Goal: Complete Application Form: Complete application form

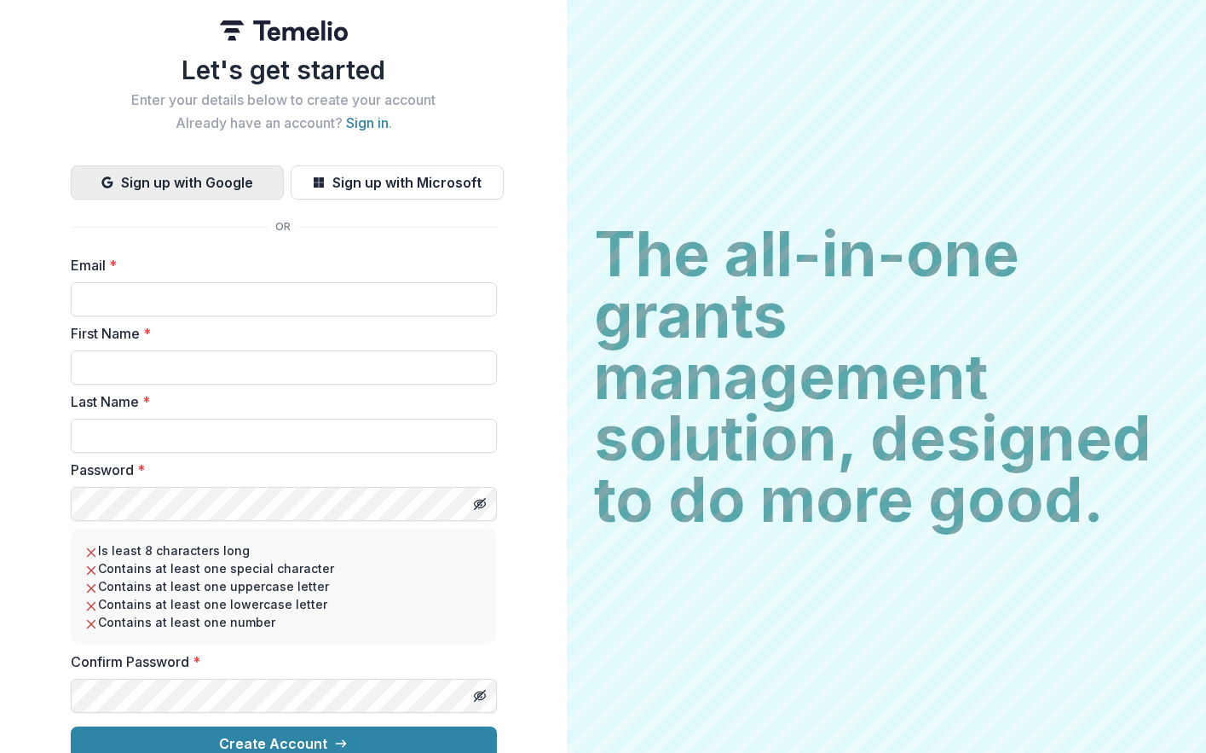
click at [180, 182] on button "Sign up with Google" at bounding box center [177, 182] width 213 height 34
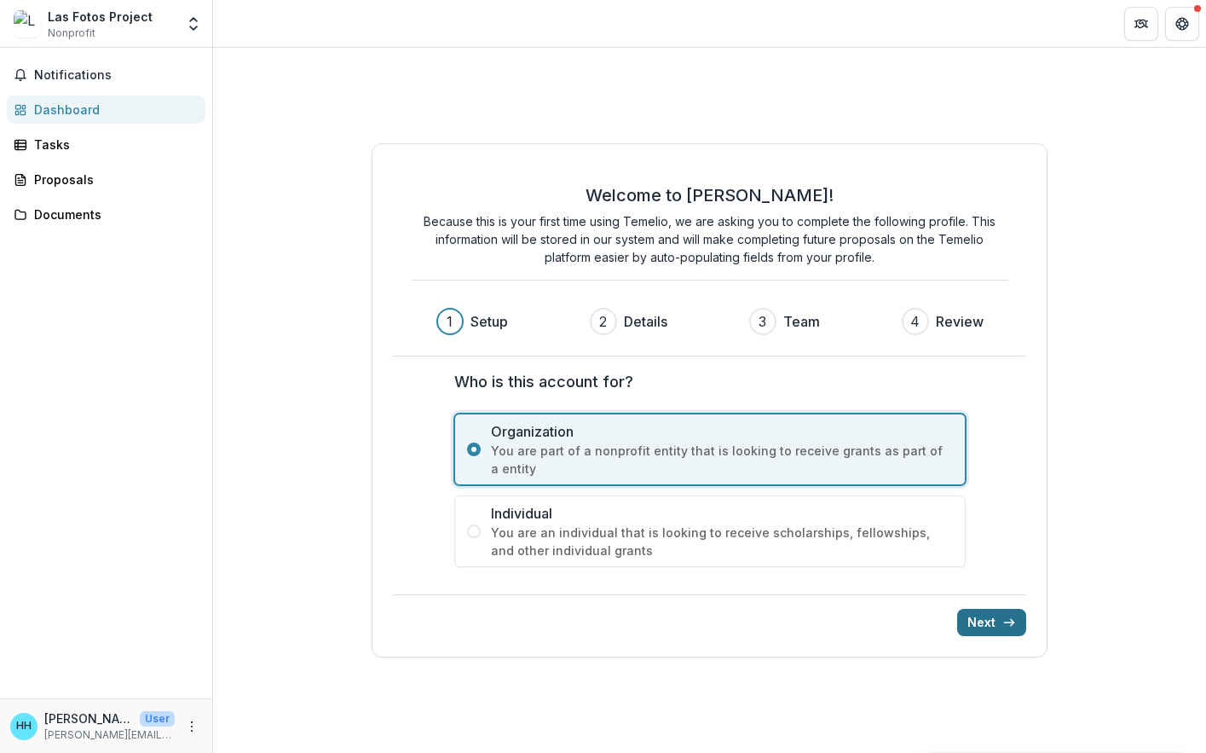
click at [991, 621] on button "Next" at bounding box center [991, 622] width 69 height 27
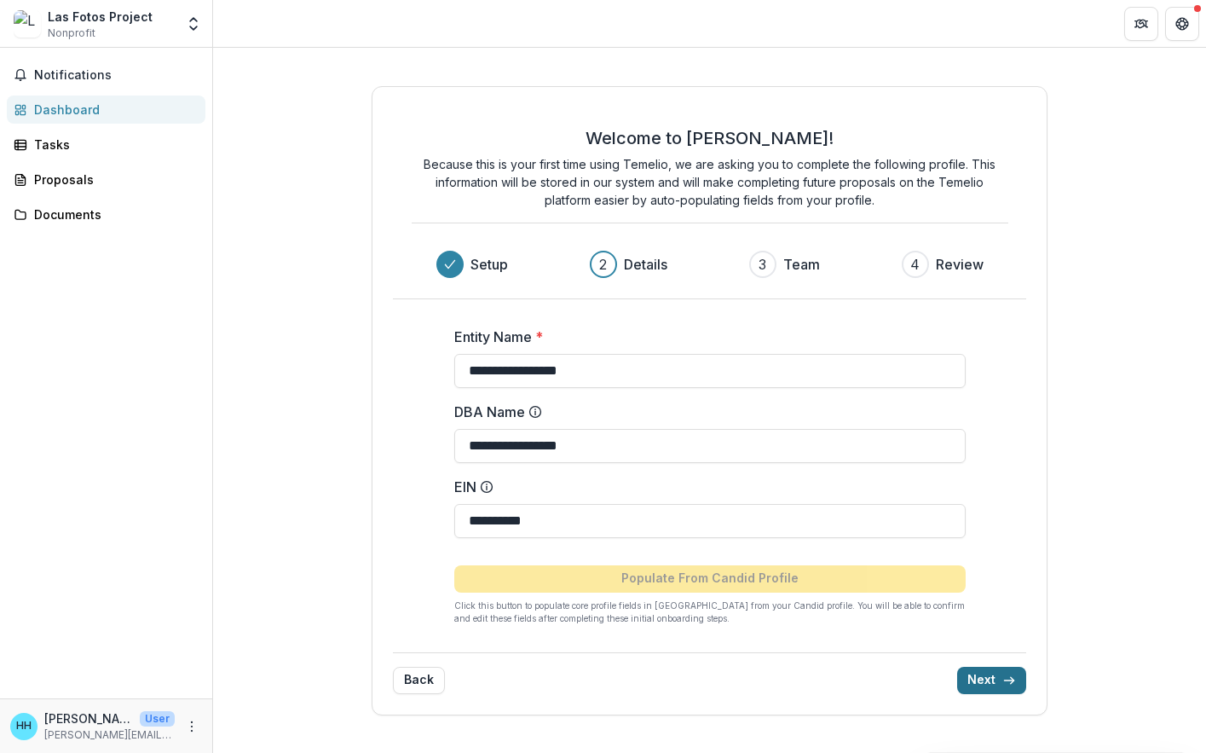
click at [997, 676] on button "Next" at bounding box center [991, 680] width 69 height 27
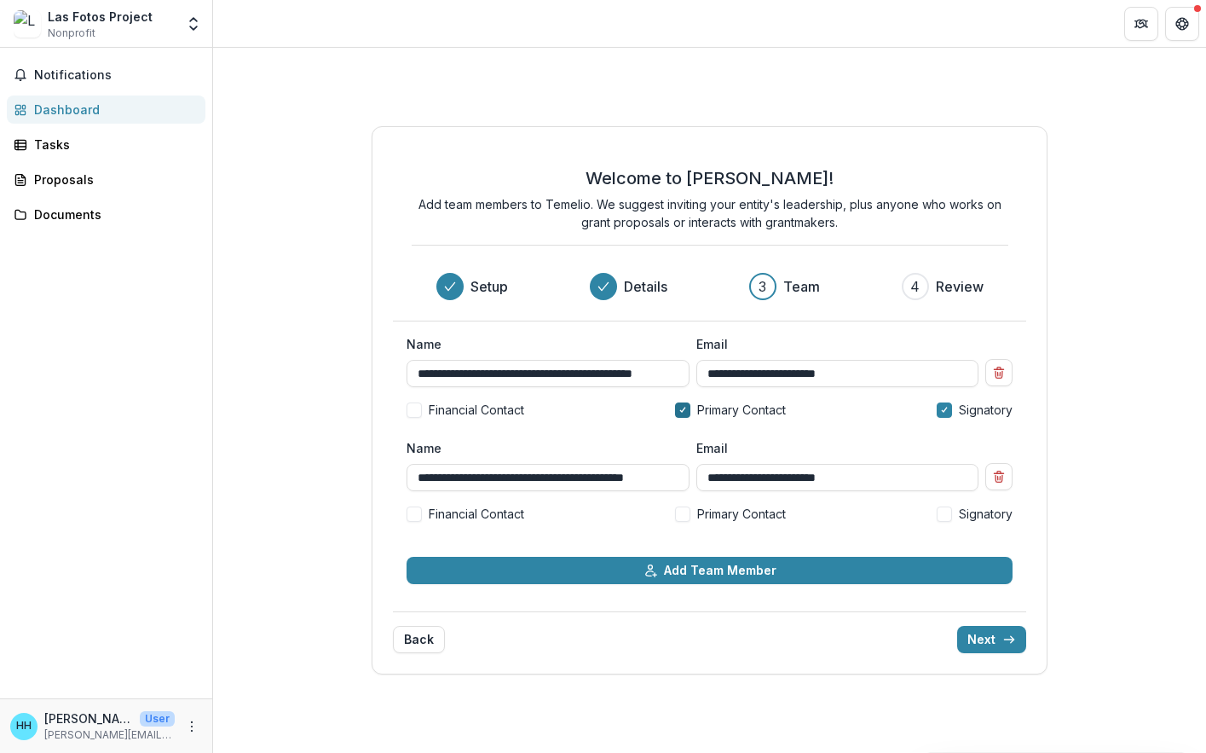
click at [679, 413] on div at bounding box center [683, 410] width 8 height 14
click at [693, 516] on label "Primary Contact" at bounding box center [730, 514] width 111 height 18
click at [939, 415] on span at bounding box center [944, 409] width 15 height 15
click at [957, 519] on label "Signatory" at bounding box center [975, 514] width 76 height 18
click at [998, 635] on button "Next" at bounding box center [991, 639] width 69 height 27
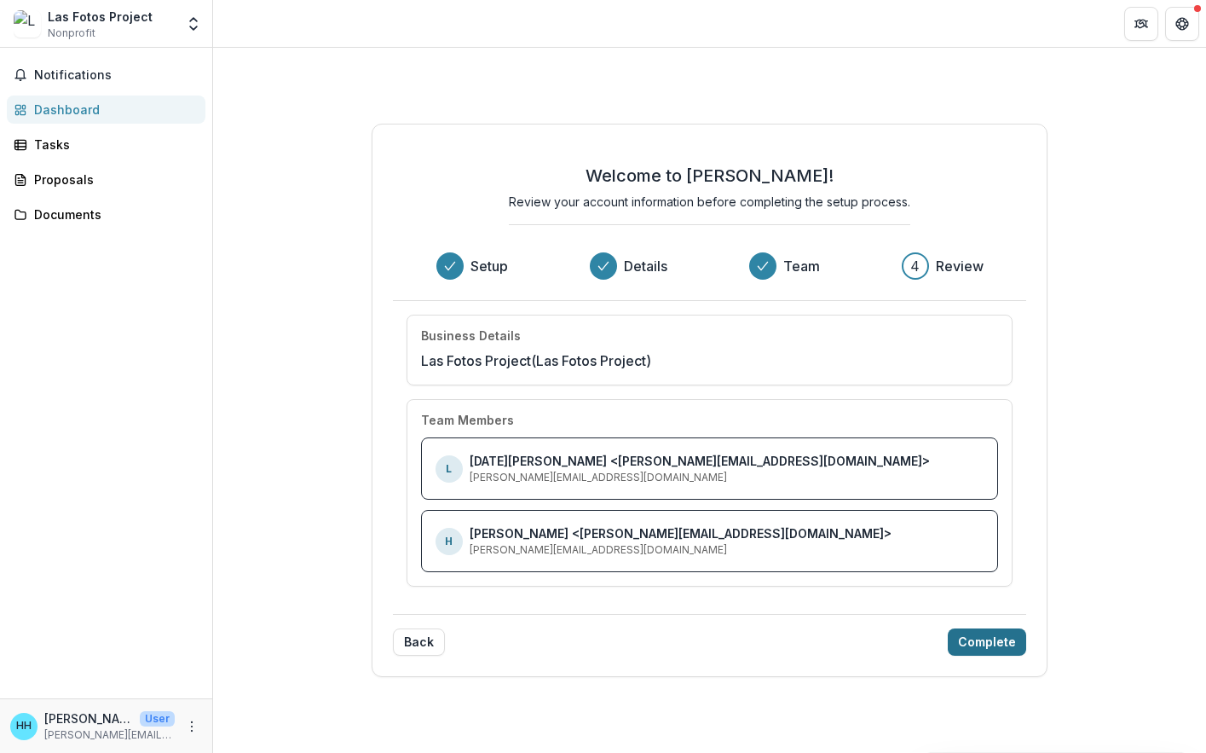
click at [978, 630] on button "Complete" at bounding box center [987, 641] width 78 height 27
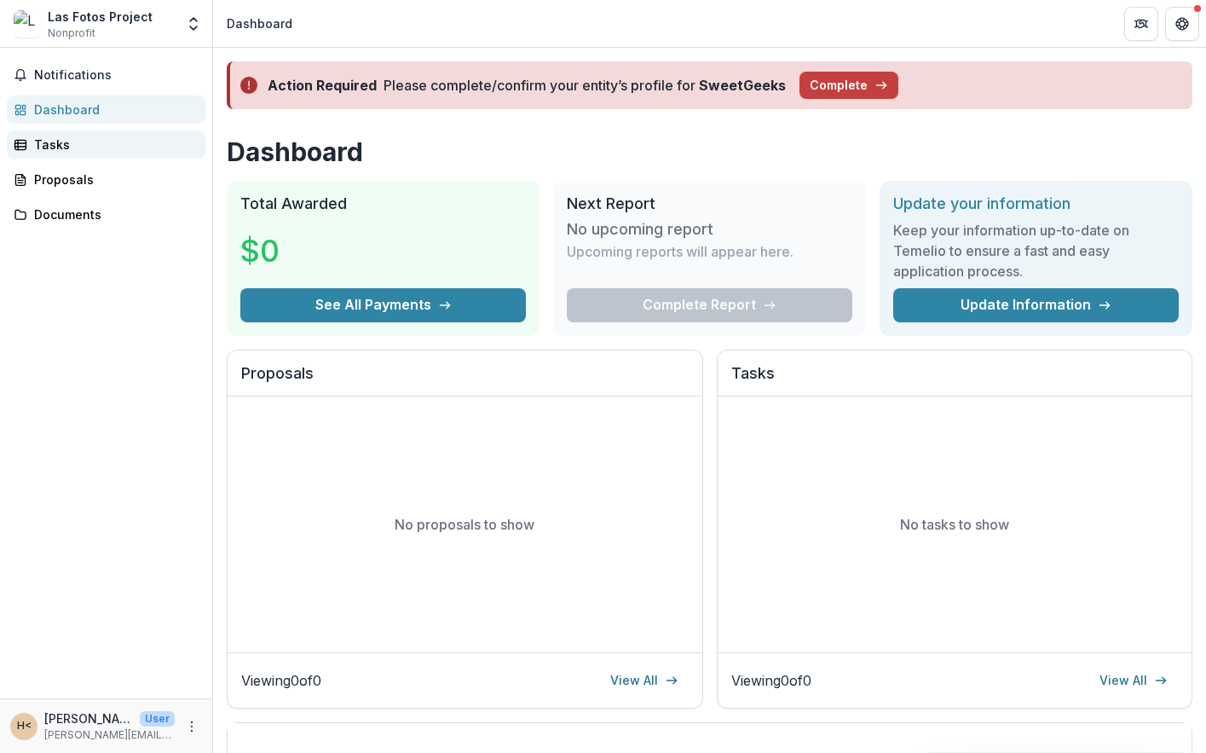
click at [68, 142] on div "Tasks" at bounding box center [113, 145] width 158 height 18
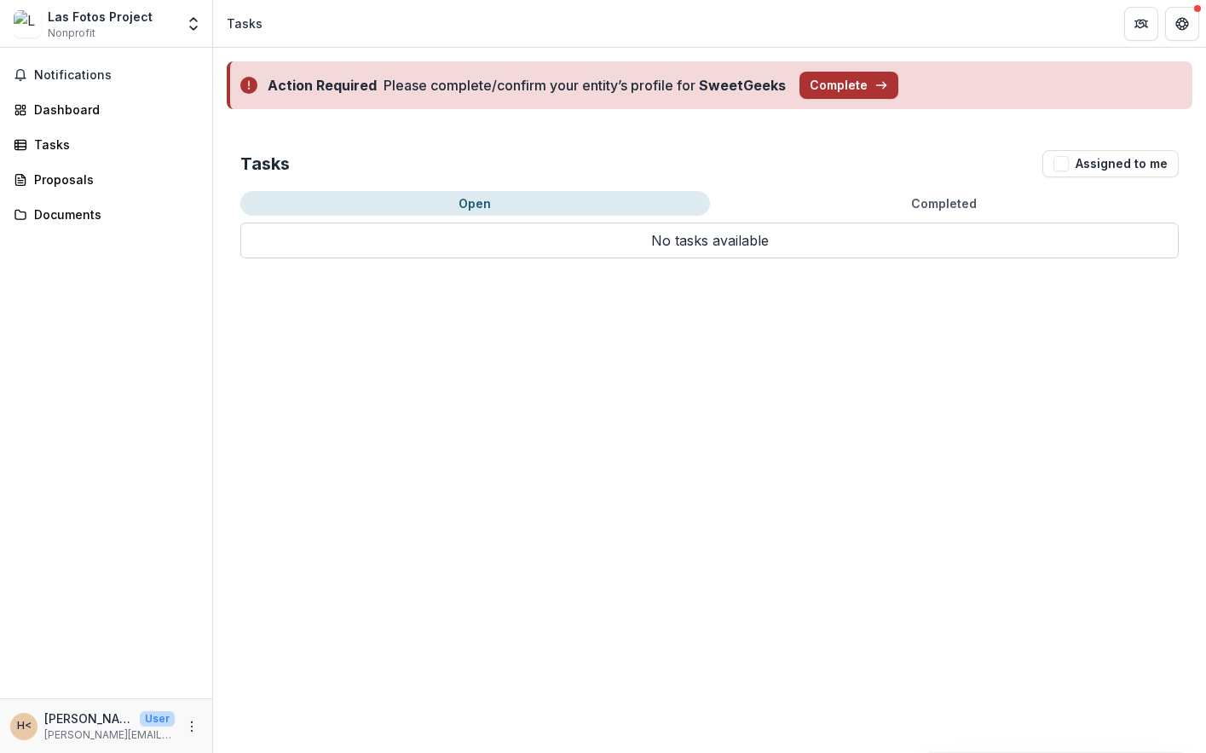
click at [836, 92] on button "Complete" at bounding box center [849, 85] width 99 height 27
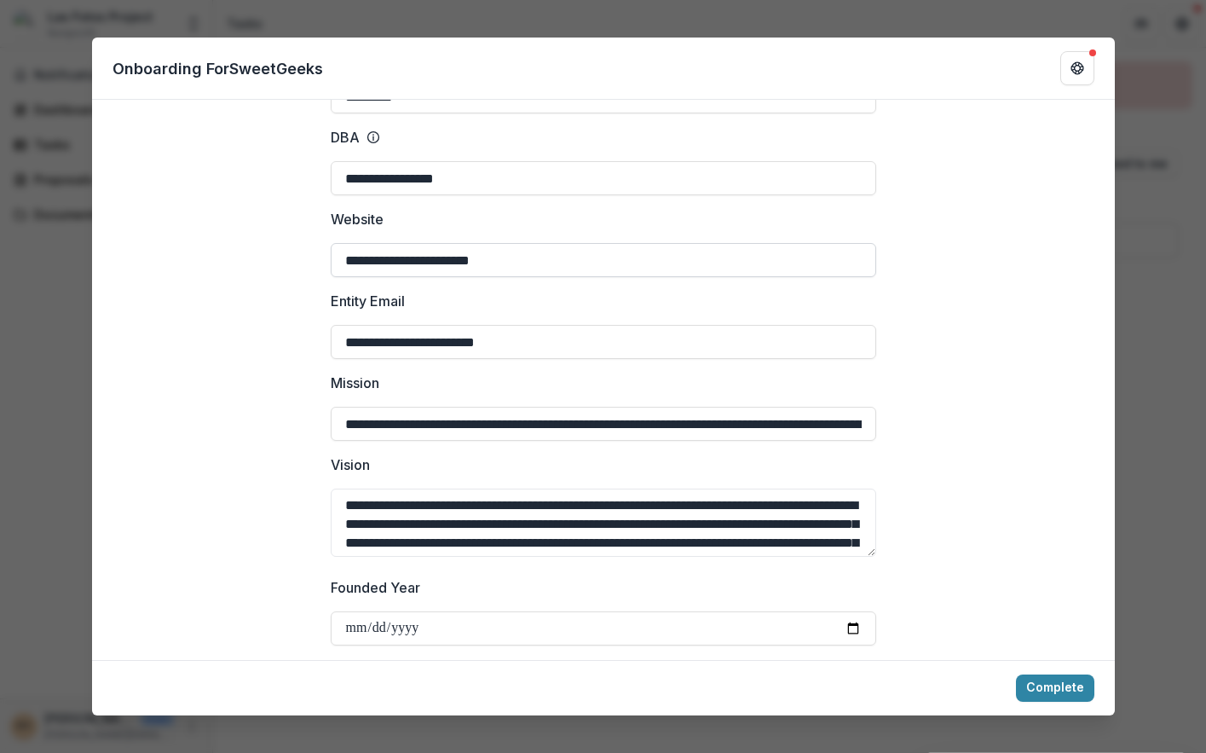
scroll to position [217, 0]
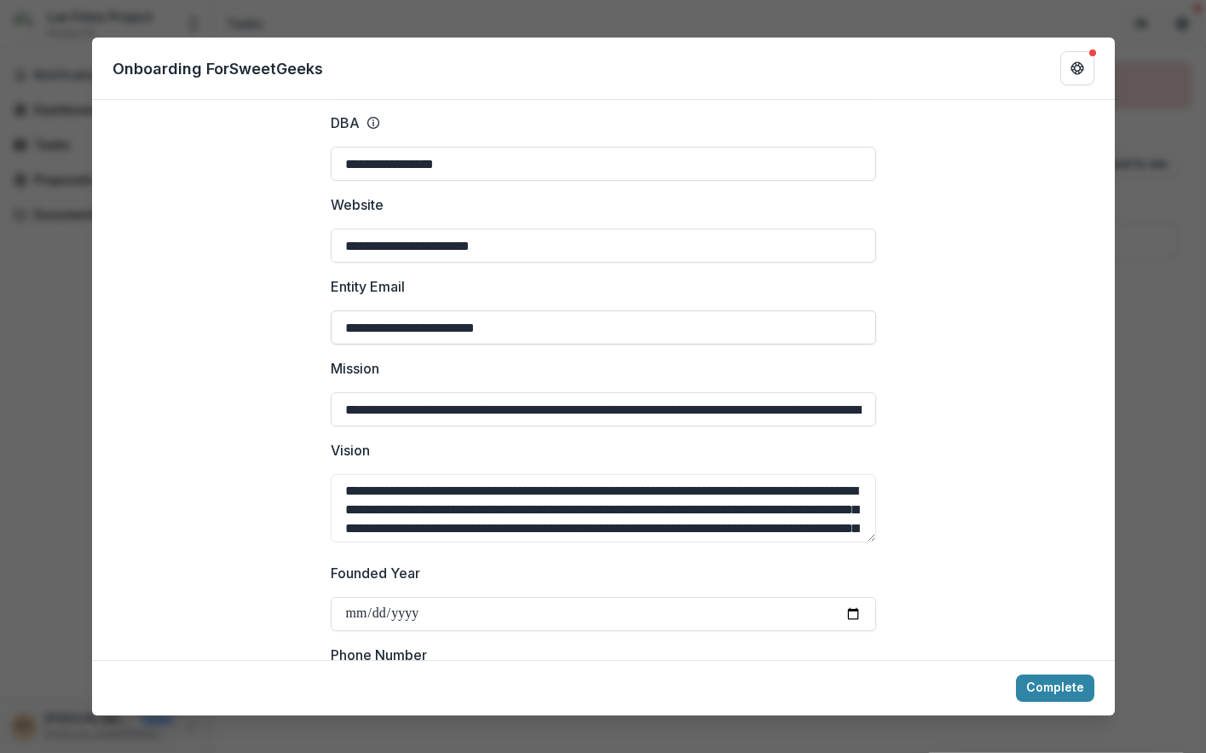
click at [369, 329] on input "**********" at bounding box center [604, 327] width 546 height 34
click at [365, 329] on input "**********" at bounding box center [604, 327] width 546 height 34
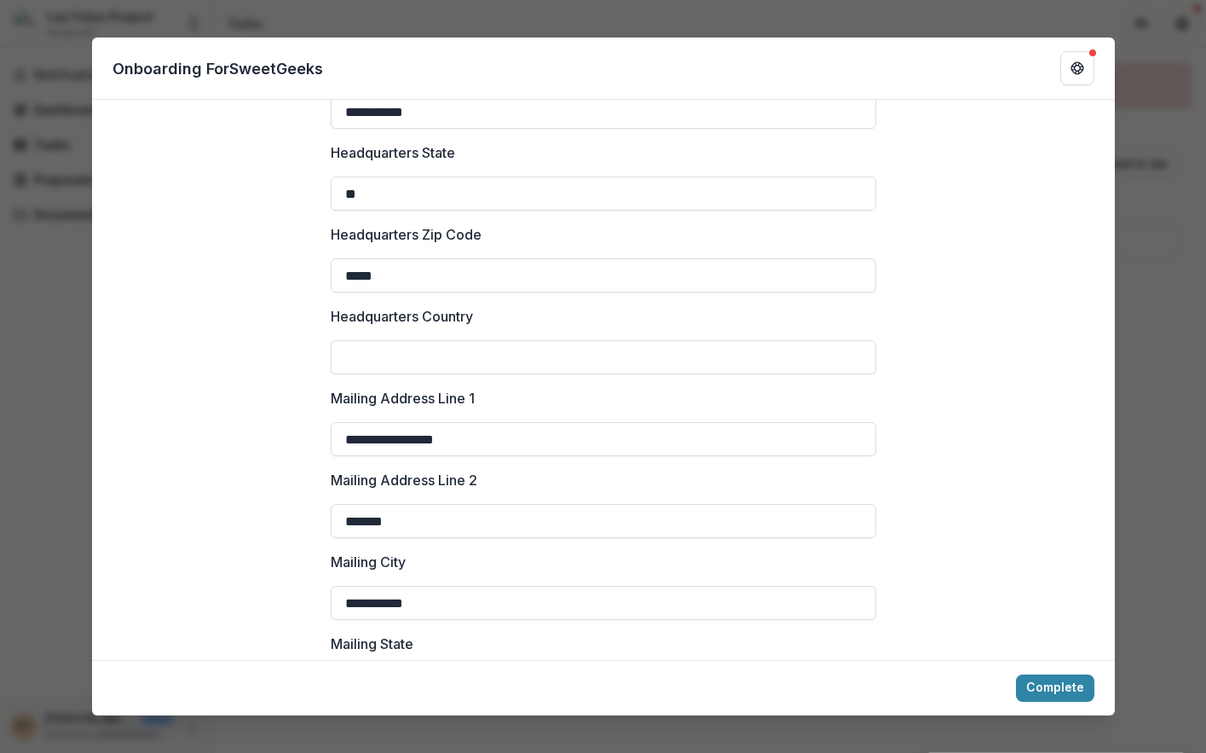
scroll to position [1843, 0]
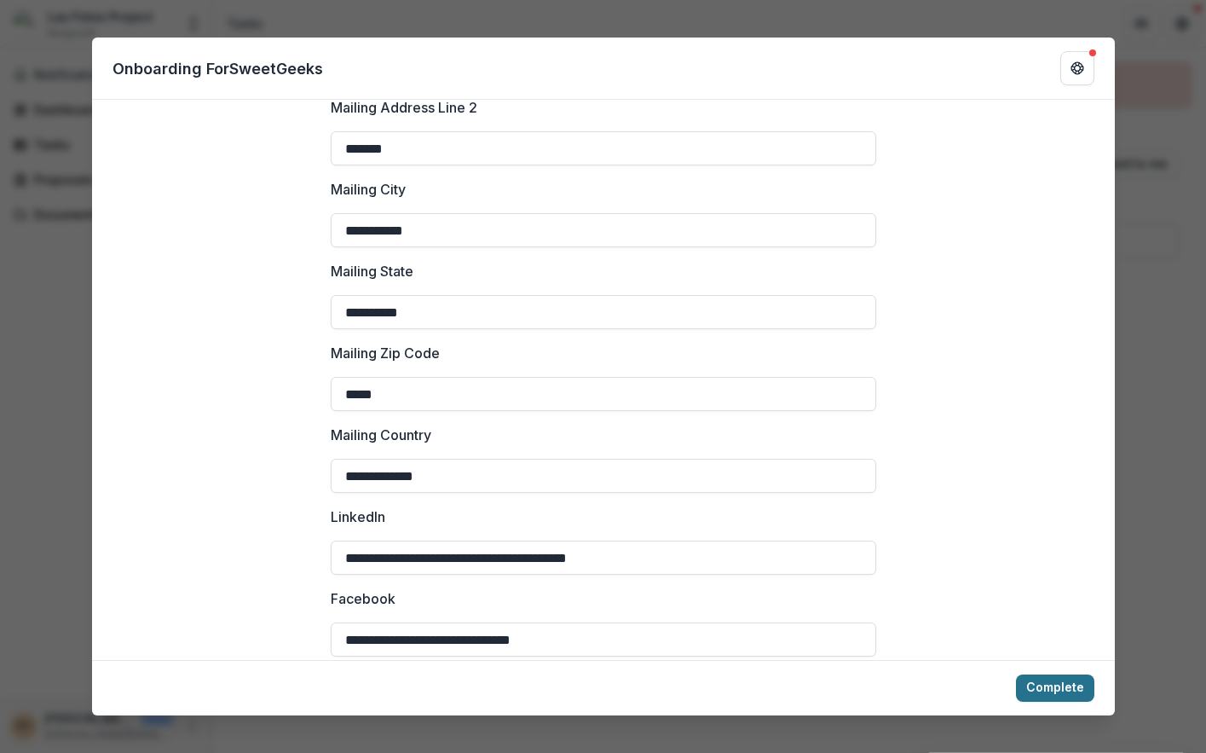
type input "**********"
click at [1035, 697] on button "Complete" at bounding box center [1055, 687] width 78 height 27
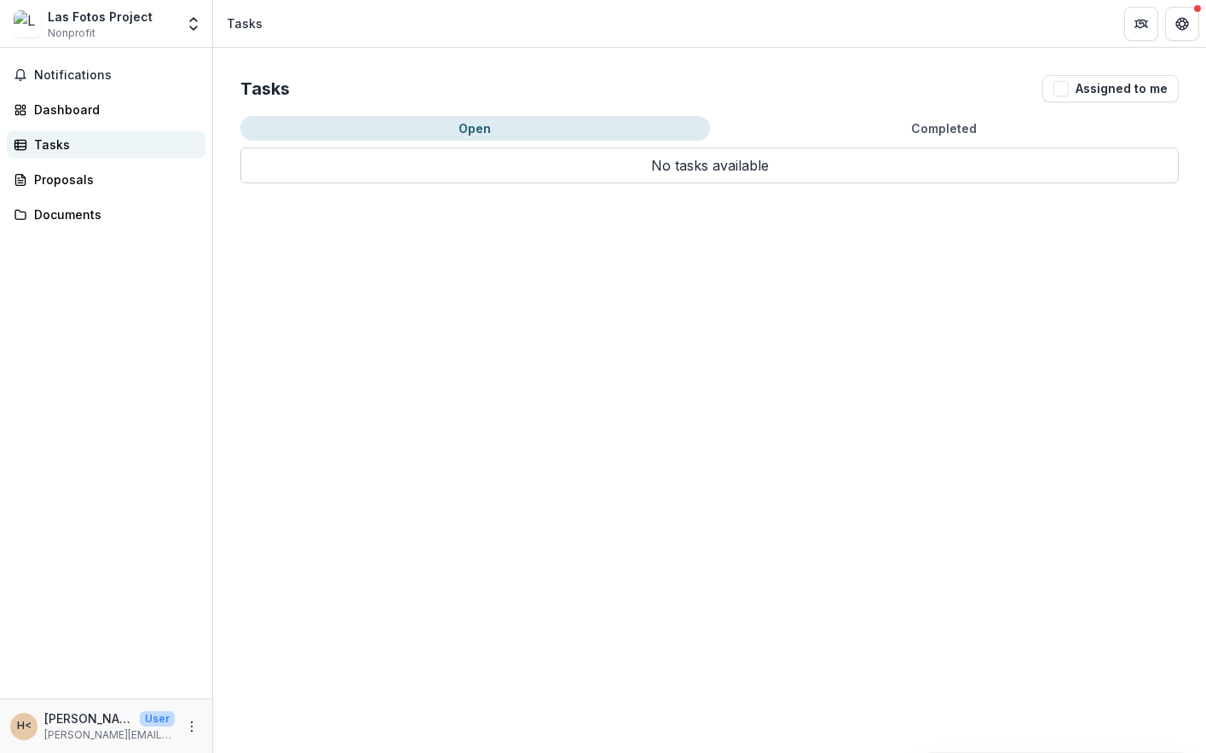
click at [44, 144] on div "Tasks" at bounding box center [113, 145] width 158 height 18
click at [78, 176] on div "Proposals" at bounding box center [113, 180] width 158 height 18
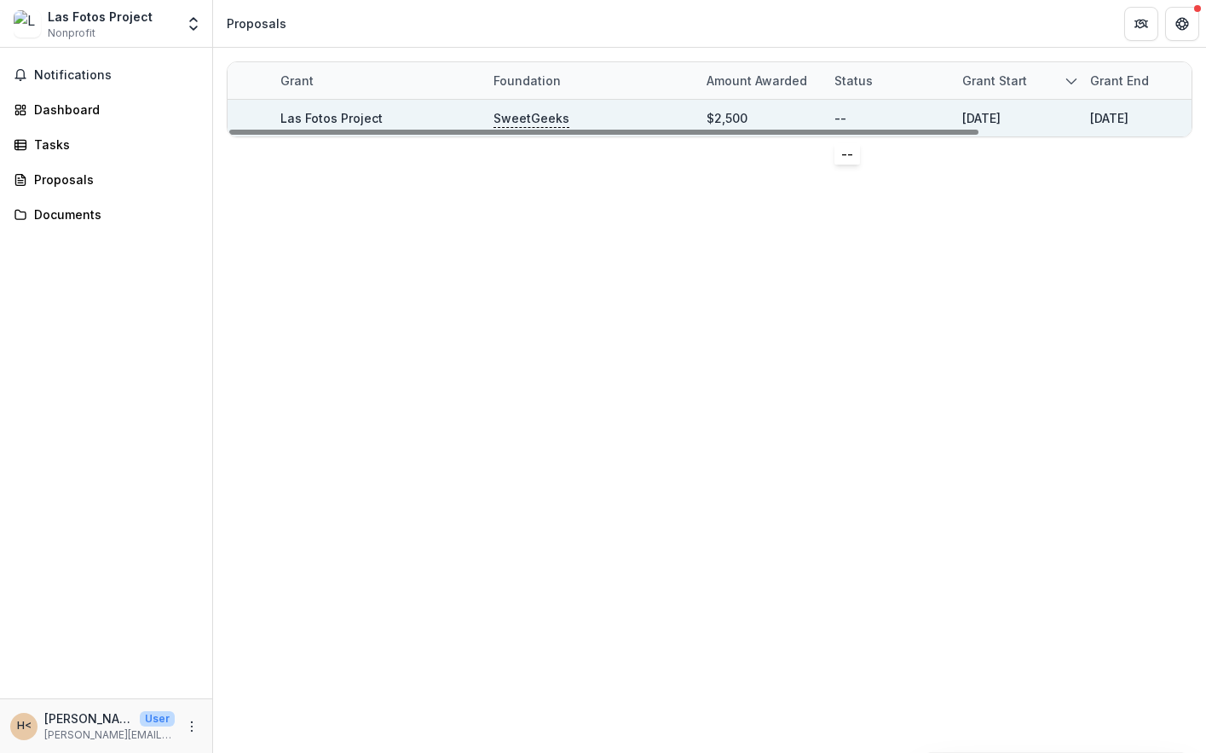
click at [891, 109] on div "--" at bounding box center [888, 118] width 107 height 37
click at [1184, 20] on icon "Get Help" at bounding box center [1184, 21] width 2 height 2
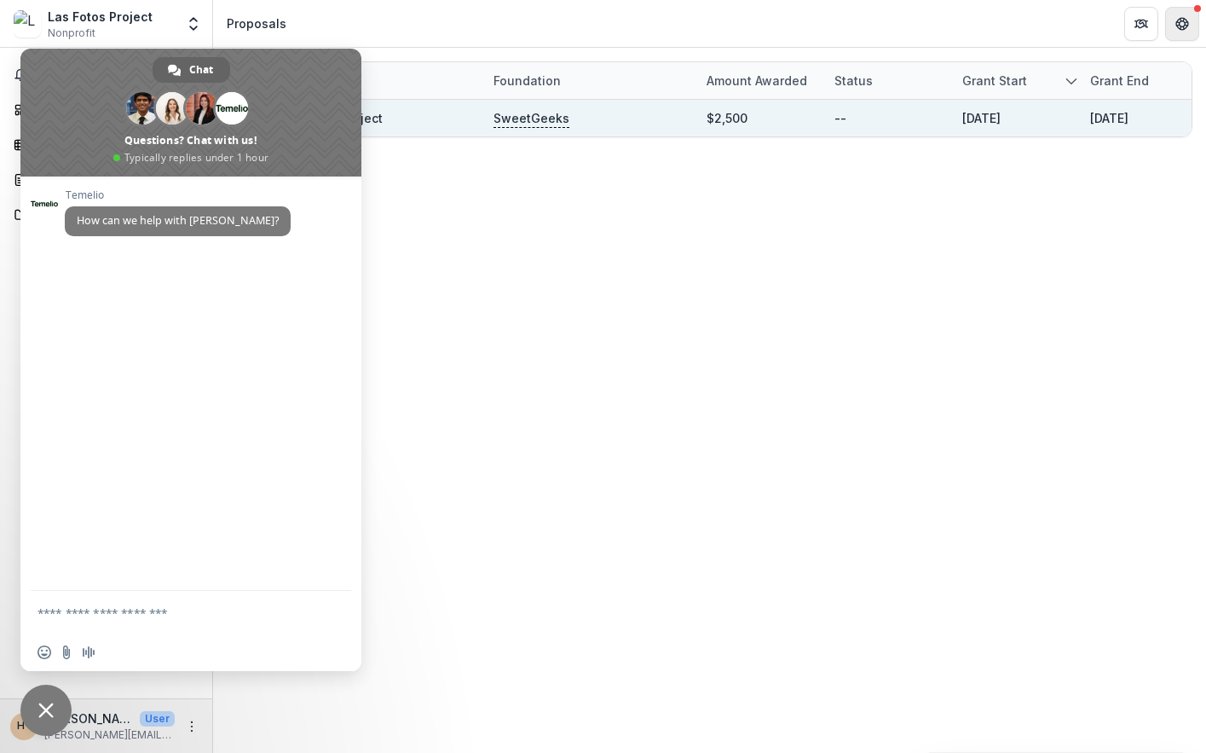
click at [1184, 22] on icon "Get Help" at bounding box center [1183, 24] width 14 height 14
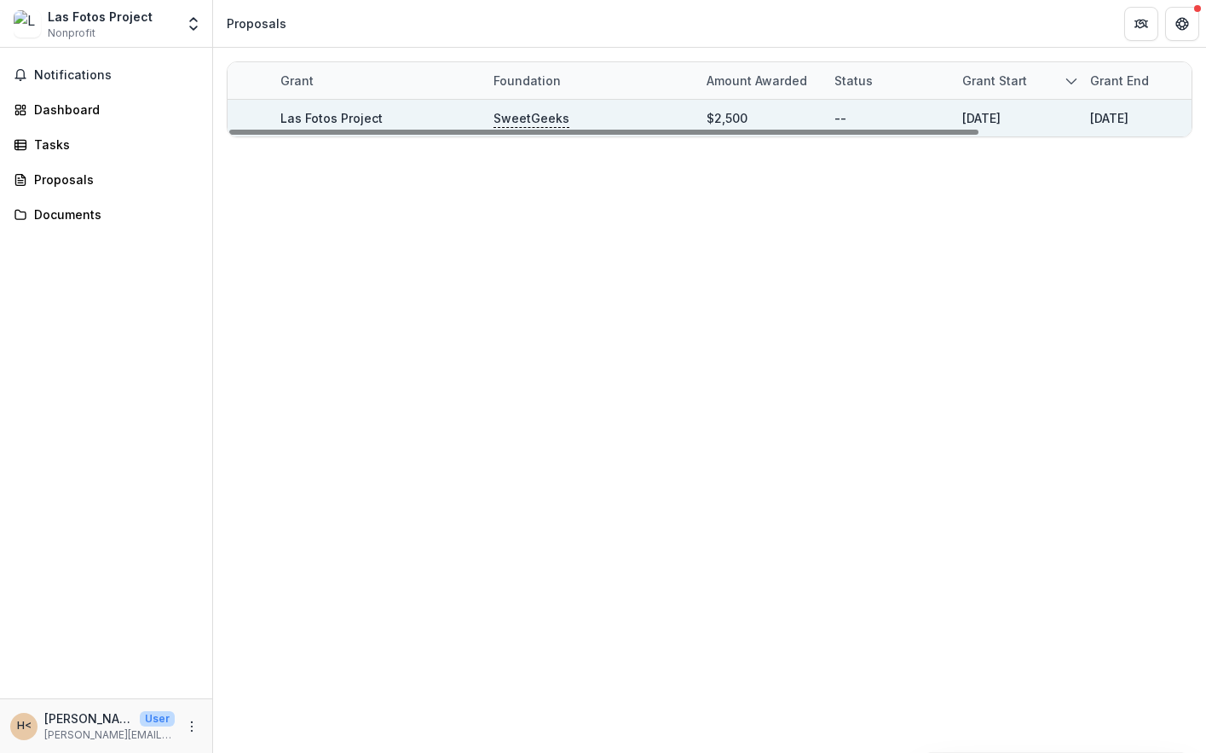
click at [540, 118] on p "SweetGeeks" at bounding box center [532, 118] width 76 height 19
click at [422, 122] on div "Las Fotos Project" at bounding box center [376, 118] width 193 height 37
click at [814, 112] on div "$2,500" at bounding box center [760, 118] width 128 height 37
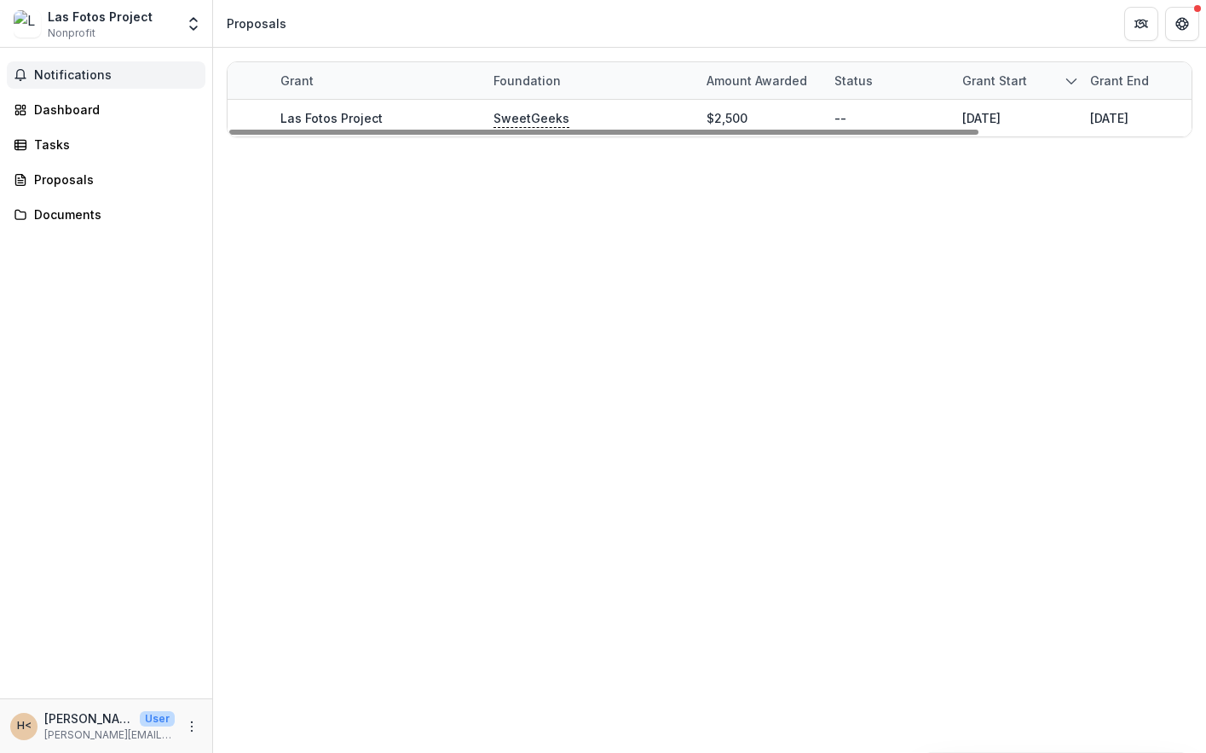
click at [111, 73] on span "Notifications" at bounding box center [116, 75] width 165 height 14
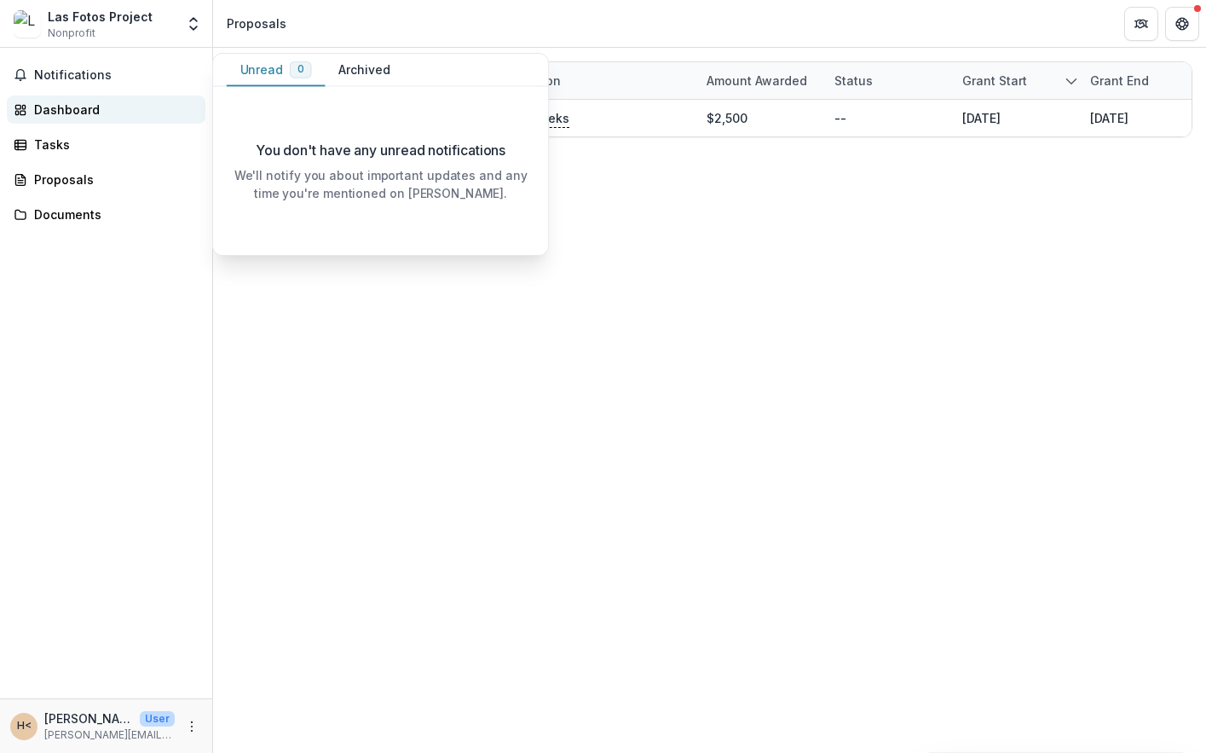
click at [81, 110] on div "Dashboard" at bounding box center [113, 110] width 158 height 18
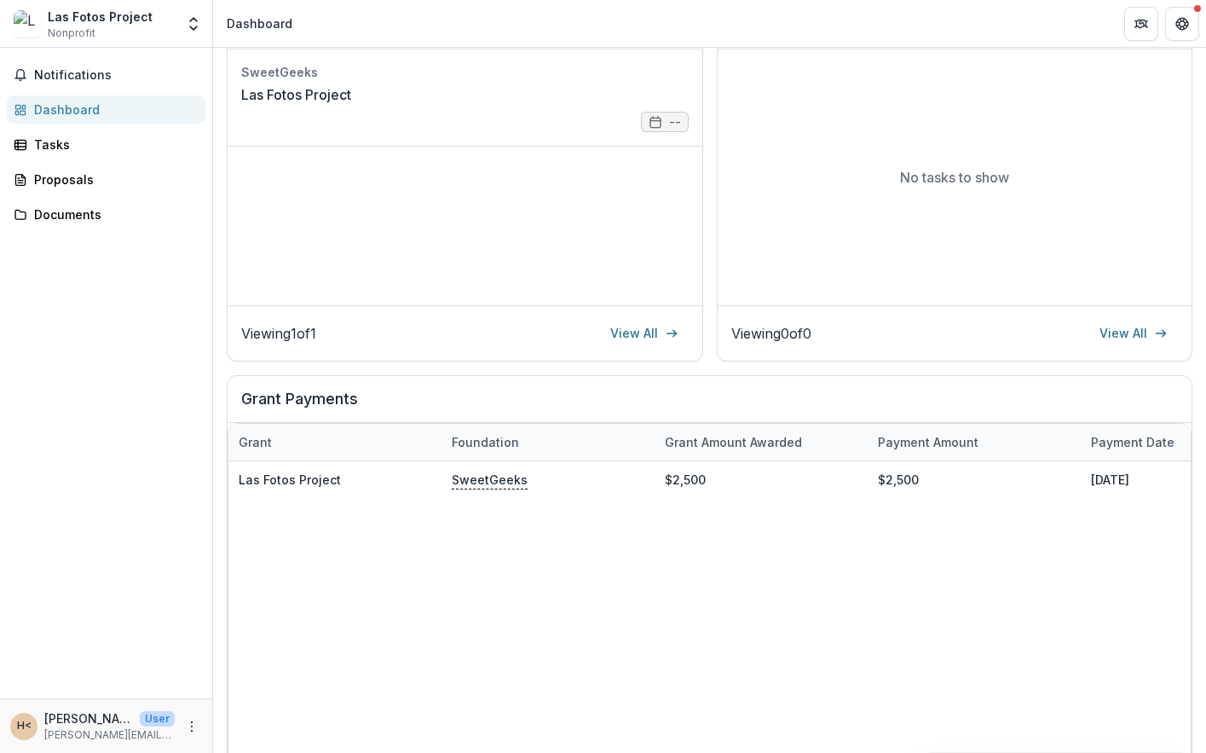
scroll to position [346, 0]
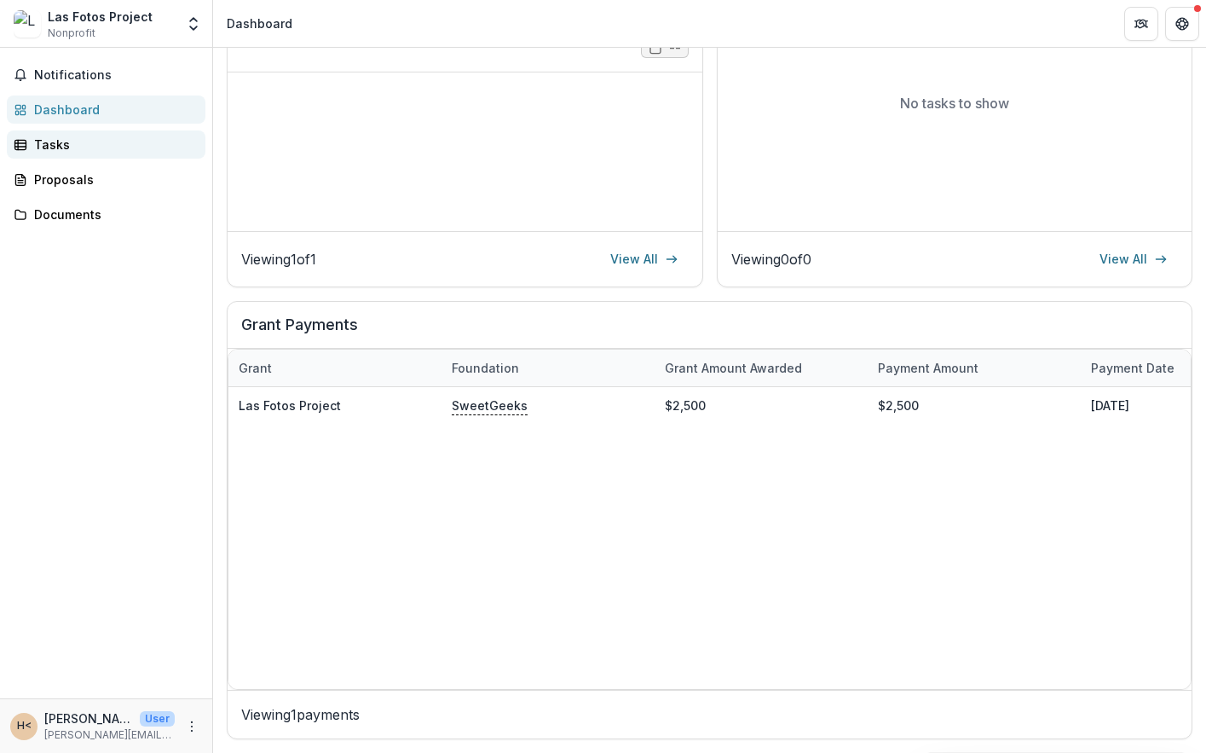
click at [101, 154] on link "Tasks" at bounding box center [106, 144] width 199 height 28
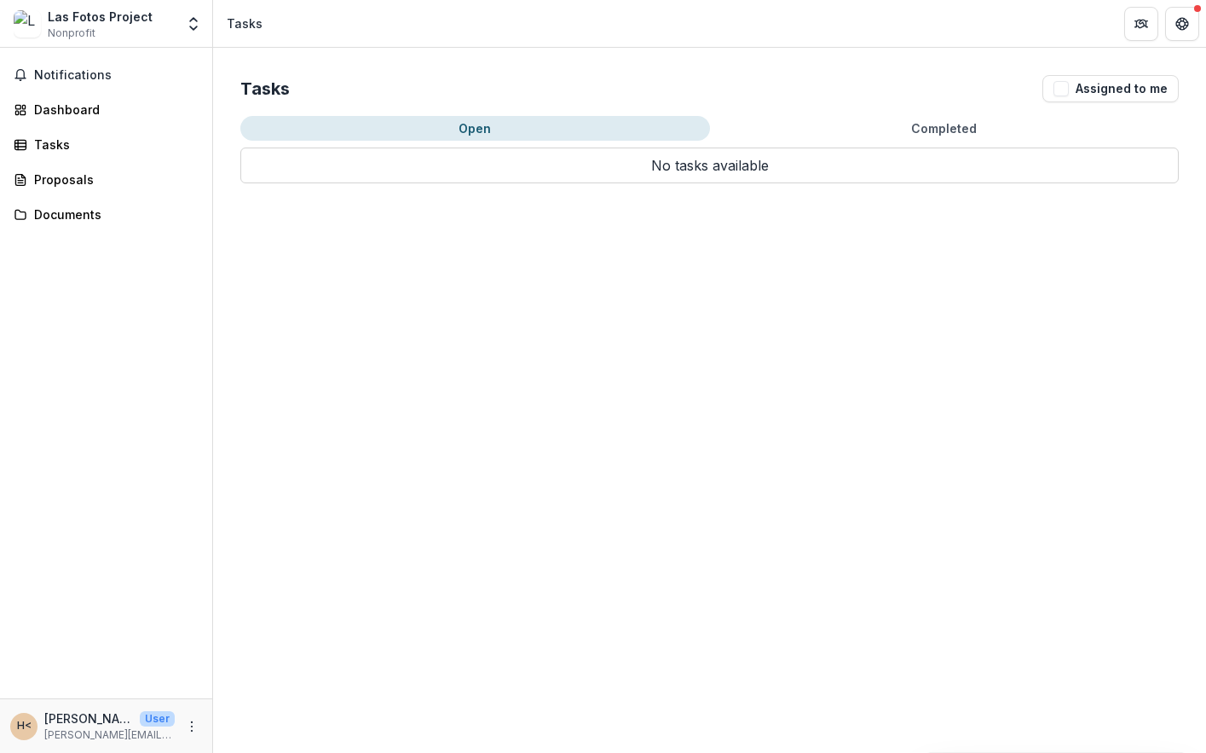
click at [903, 113] on div "Tasks Assigned to me Open Completed No tasks available No tasks available" at bounding box center [709, 129] width 993 height 163
click at [928, 126] on button "Completed" at bounding box center [945, 128] width 470 height 25
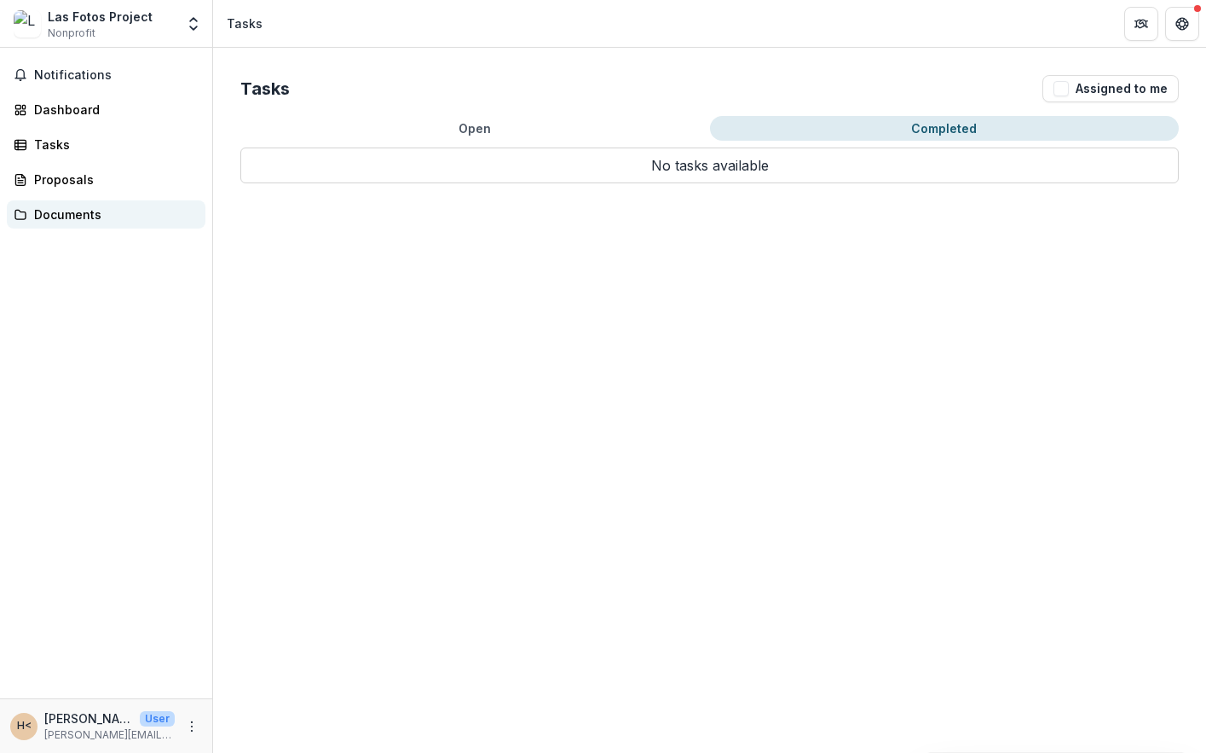
click at [49, 220] on div "Documents" at bounding box center [113, 214] width 158 height 18
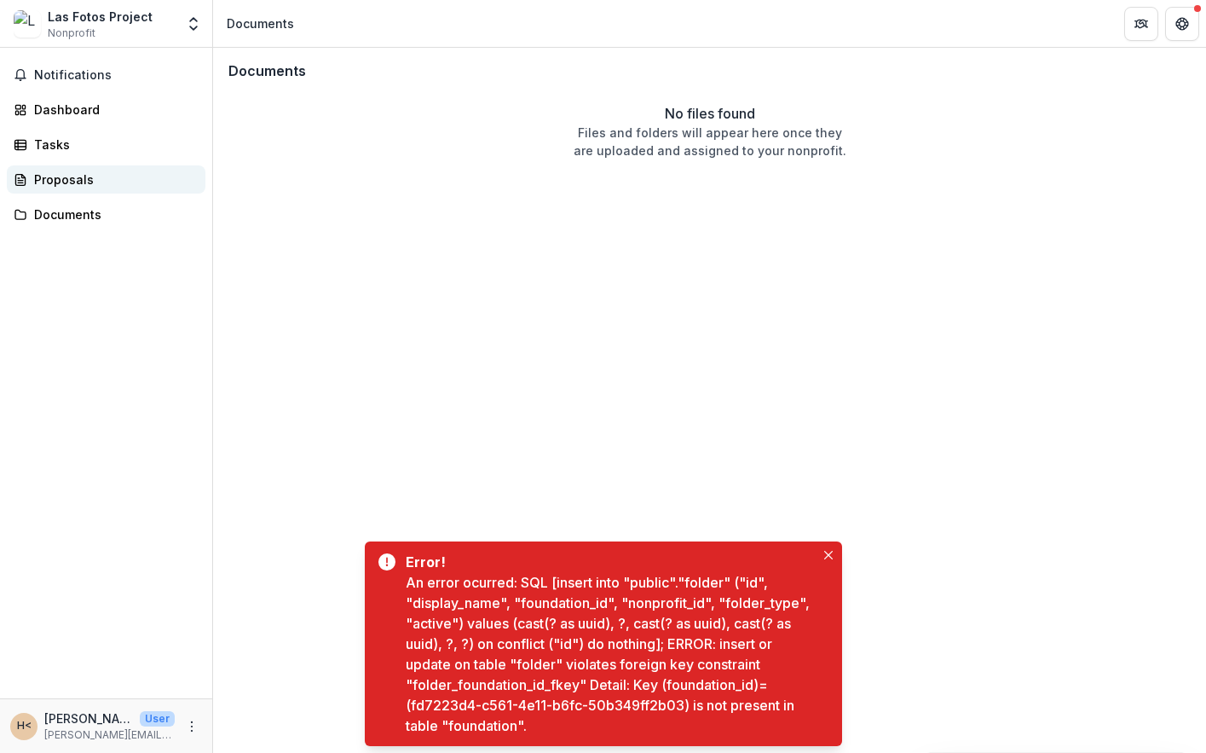
click at [76, 188] on link "Proposals" at bounding box center [106, 179] width 199 height 28
